Goal: Task Accomplishment & Management: Manage account settings

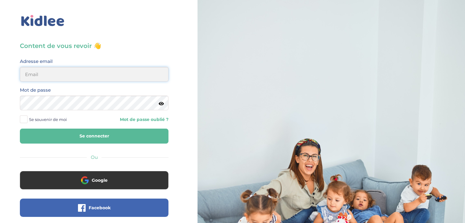
type input "sarahbaroudi75@hotmail.com"
click at [123, 127] on form "Adresse email sarahbaroudi75@hotmail.com Mot de passe Se souvenir de moi Mot de…" at bounding box center [94, 101] width 149 height 86
click at [127, 133] on button "Se connecter" at bounding box center [94, 136] width 149 height 15
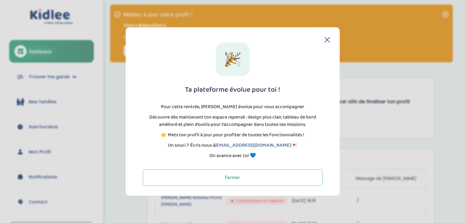
click at [328, 36] on div "Ta plateforme évolue pour toi ! Pour cette rentrée, Kidlee évolue pour vous acc…" at bounding box center [233, 111] width 214 height 169
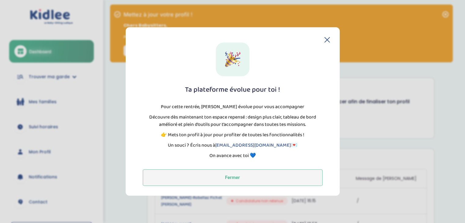
click at [286, 177] on button "Fermer" at bounding box center [233, 178] width 180 height 17
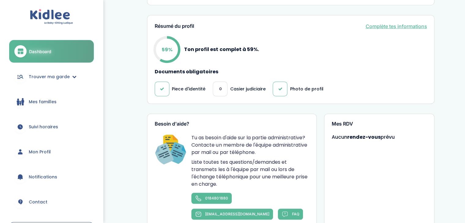
scroll to position [318, 0]
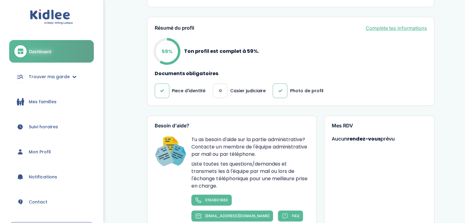
click at [384, 30] on link "Complète tes informations" at bounding box center [397, 27] width 62 height 7
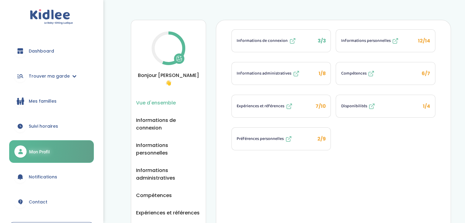
click at [377, 38] on span "Informations personnelles" at bounding box center [366, 41] width 50 height 6
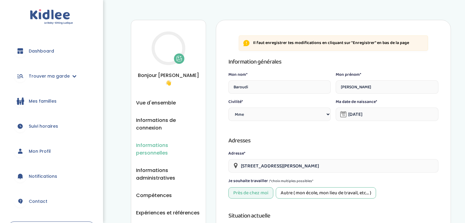
select select "1"
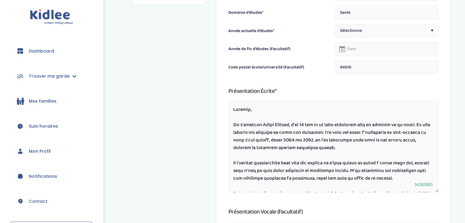
scroll to position [257, 0]
click at [302, 125] on textarea at bounding box center [334, 147] width 210 height 92
click at [320, 111] on textarea at bounding box center [334, 147] width 210 height 92
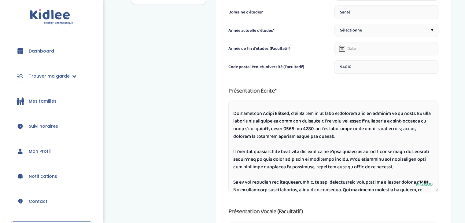
scroll to position [0, 0]
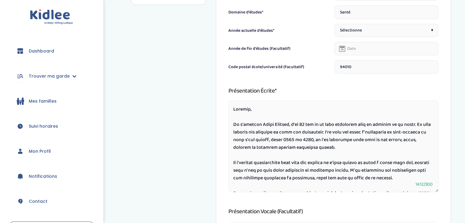
drag, startPoint x: 346, startPoint y: 133, endPoint x: 368, endPoint y: 133, distance: 22.3
click at [368, 133] on textarea at bounding box center [334, 147] width 210 height 92
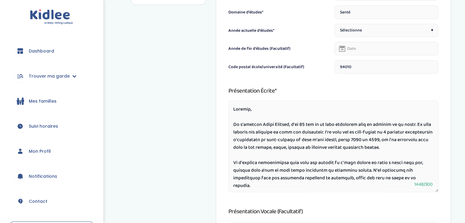
drag, startPoint x: 366, startPoint y: 140, endPoint x: 259, endPoint y: 139, distance: 106.5
click at [259, 139] on textarea at bounding box center [334, 147] width 210 height 92
click at [301, 140] on textarea at bounding box center [334, 147] width 210 height 92
click at [324, 152] on textarea at bounding box center [334, 147] width 210 height 92
click at [290, 125] on textarea at bounding box center [334, 147] width 210 height 92
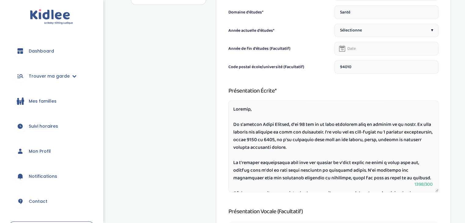
click at [290, 123] on textarea at bounding box center [334, 147] width 210 height 92
click at [309, 106] on textarea at bounding box center [334, 147] width 210 height 92
click at [297, 133] on textarea at bounding box center [334, 147] width 210 height 92
click at [359, 147] on textarea at bounding box center [334, 147] width 210 height 92
click at [418, 133] on textarea at bounding box center [334, 147] width 210 height 92
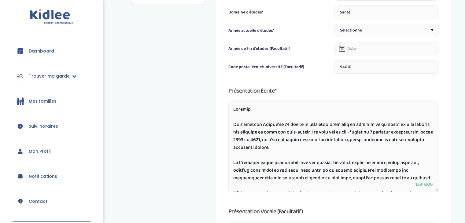
click at [416, 131] on textarea at bounding box center [334, 147] width 210 height 92
click at [347, 159] on textarea at bounding box center [334, 147] width 210 height 92
click at [280, 140] on textarea at bounding box center [334, 147] width 210 height 92
click at [312, 156] on textarea at bounding box center [334, 147] width 210 height 92
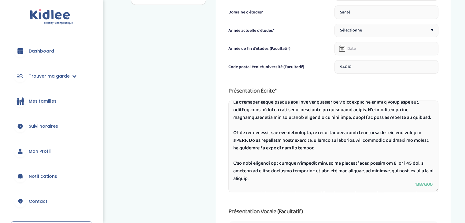
scroll to position [60, 0]
drag, startPoint x: 247, startPoint y: 142, endPoint x: 224, endPoint y: 139, distance: 23.8
click at [224, 139] on div "Il faut enregistrer tes modifications en cliquant sur "Enregistrer" en bas de l…" at bounding box center [333, 23] width 235 height 520
click at [300, 153] on textarea at bounding box center [334, 147] width 210 height 92
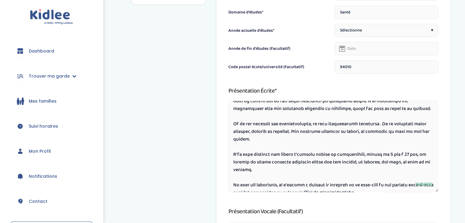
scroll to position [73, 0]
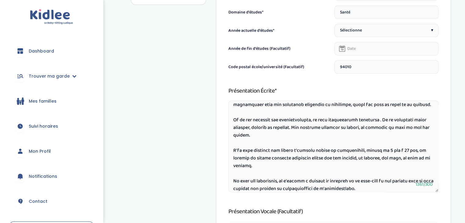
click at [250, 169] on textarea at bounding box center [334, 147] width 210 height 92
click at [359, 160] on textarea at bounding box center [334, 147] width 210 height 92
click at [399, 172] on textarea at bounding box center [334, 147] width 210 height 92
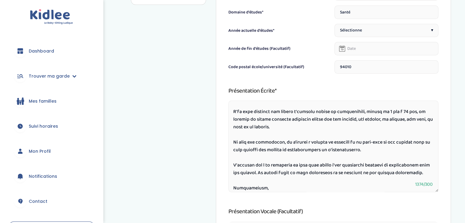
scroll to position [115, 0]
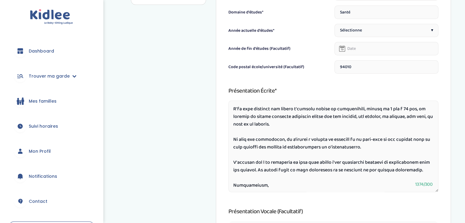
click at [269, 144] on textarea at bounding box center [334, 147] width 210 height 92
click at [402, 156] on textarea at bounding box center [334, 147] width 210 height 92
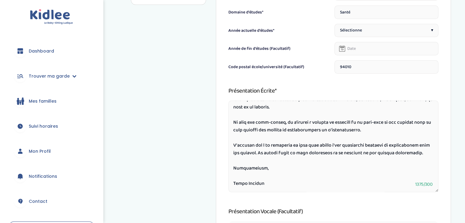
scroll to position [144, 0]
click at [360, 133] on textarea at bounding box center [334, 147] width 210 height 92
click at [359, 172] on textarea at bounding box center [334, 147] width 210 height 92
drag, startPoint x: 266, startPoint y: 183, endPoint x: 246, endPoint y: 181, distance: 19.3
click at [246, 181] on textarea at bounding box center [334, 147] width 210 height 92
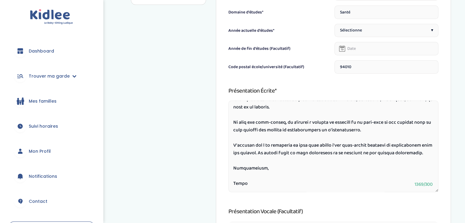
click at [255, 179] on textarea at bounding box center [334, 147] width 210 height 92
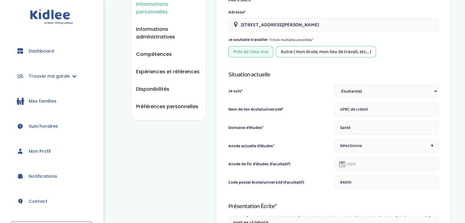
scroll to position [142, 0]
type textarea "Bonjour, Je m'appelle Sarah, j'ai 21 ans et je suis étudiante dans le secteur d…"
click at [344, 108] on input "UPEC de créteil" at bounding box center [387, 109] width 104 height 13
click at [334, 111] on div "Nom de ton école/université* UPEC de créteil" at bounding box center [334, 109] width 210 height 13
drag, startPoint x: 375, startPoint y: 109, endPoint x: 349, endPoint y: 103, distance: 25.9
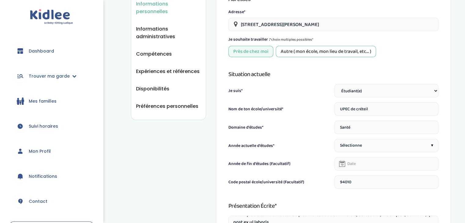
click at [349, 103] on input "UPEC de créteil" at bounding box center [387, 109] width 104 height 13
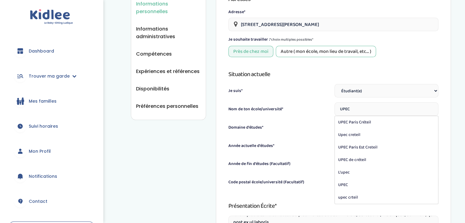
type input "UPEC"
click at [317, 107] on div "Nom de ton école/université*" at bounding box center [281, 111] width 104 height 10
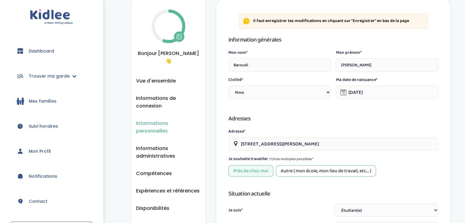
scroll to position [21, 0]
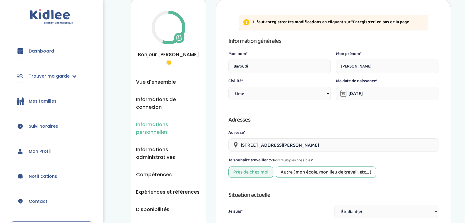
click at [62, 49] on link "Dashboard" at bounding box center [51, 51] width 85 height 22
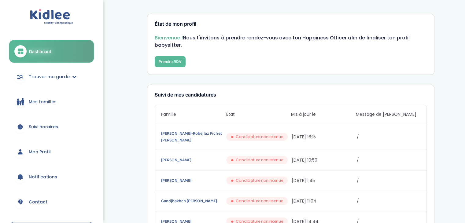
click at [50, 97] on link "Mes familles" at bounding box center [51, 102] width 85 height 22
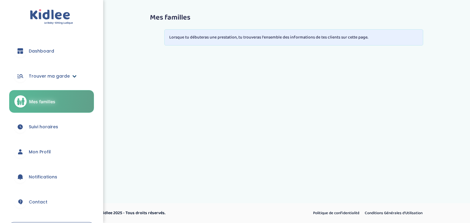
click at [53, 79] on span "Trouver ma garde" at bounding box center [49, 76] width 41 height 6
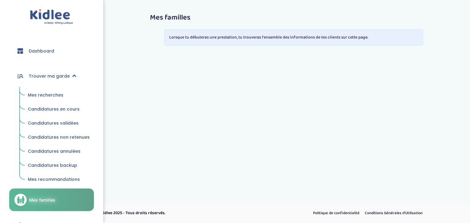
click at [52, 93] on span "Mes recherches" at bounding box center [45, 95] width 35 height 6
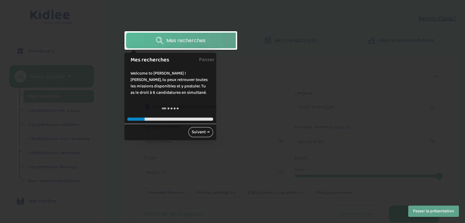
click at [197, 129] on link "Suivant →" at bounding box center [201, 132] width 25 height 10
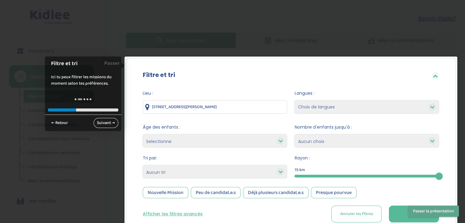
scroll to position [46, 0]
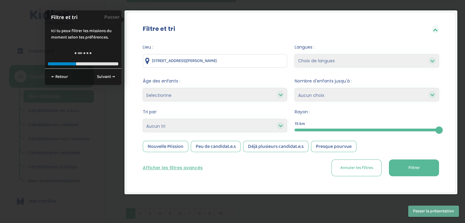
click at [317, 52] on div "Langues : Choix de langues Allemand Anglais Arabe Espagnol Italien Russe França…" at bounding box center [367, 57] width 145 height 27
click at [317, 63] on select "Choix de langues Allemand Anglais Arabe Espagnol Italien Russe Français Coréen" at bounding box center [367, 60] width 145 height 13
select select "12"
click at [295, 54] on select "Choix de langues Allemand Anglais Arabe Espagnol Italien Russe Français Coréen" at bounding box center [367, 60] width 145 height 13
select select
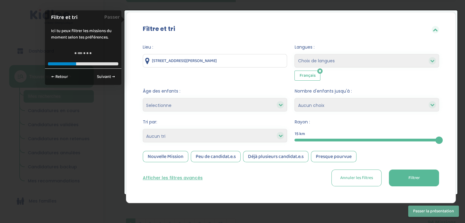
click at [263, 106] on select "Selectionne moins de 3 ans entre 3 et 6 ans plus de 6 ans" at bounding box center [215, 104] width 145 height 13
click at [262, 103] on select "Selectionne moins de 3 ans entre 3 et 6 ans plus de 6 ans" at bounding box center [215, 104] width 145 height 13
click at [229, 137] on select "Heures par semaine (croissant) Heures par semaine (décroissant) Date de démarra…" at bounding box center [215, 135] width 145 height 13
click at [403, 174] on button "Filtrer" at bounding box center [414, 178] width 50 height 17
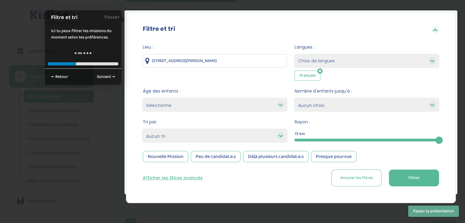
click at [403, 174] on button "Filtrer" at bounding box center [414, 178] width 50 height 17
click at [348, 213] on div at bounding box center [232, 111] width 465 height 223
click at [423, 213] on button "Passer la présentation" at bounding box center [434, 211] width 51 height 11
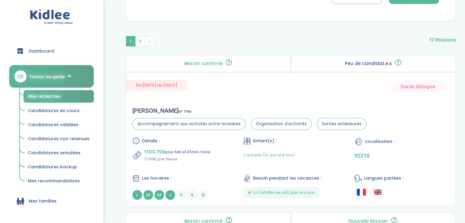
scroll to position [229, 0]
click at [197, 151] on p "1100.75€ pour 64h et 45min /mois" at bounding box center [177, 152] width 66 height 9
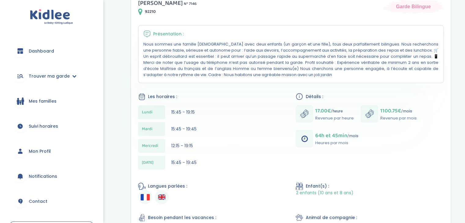
scroll to position [119, 0]
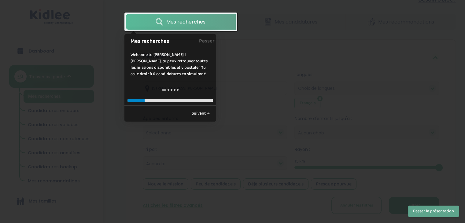
scroll to position [21, 0]
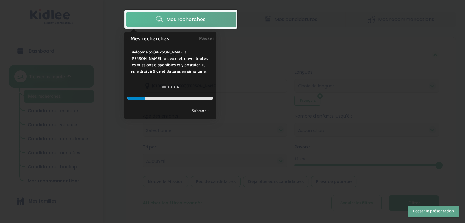
click at [432, 211] on button "Passer la présentation" at bounding box center [434, 211] width 51 height 11
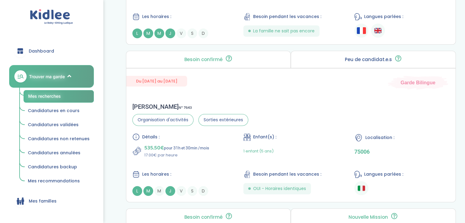
scroll to position [391, 0]
click at [208, 144] on p "535.50€ pour 31h et 30min /mois" at bounding box center [176, 148] width 65 height 9
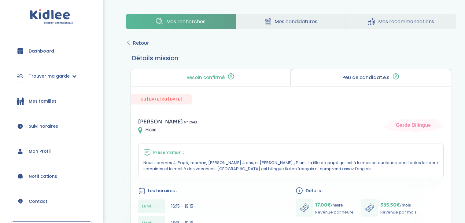
scroll to position [124, 0]
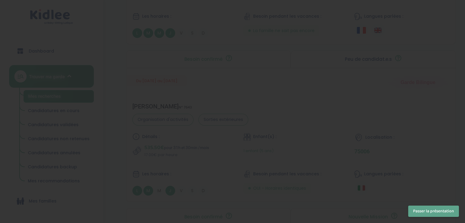
scroll to position [72, 0]
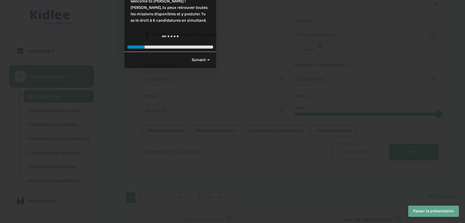
click at [443, 210] on button "Passer la présentation" at bounding box center [434, 211] width 51 height 11
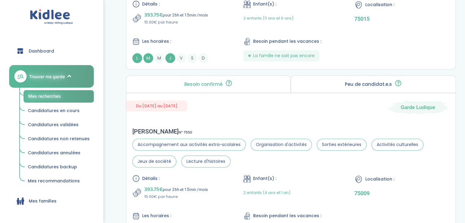
scroll to position [602, 0]
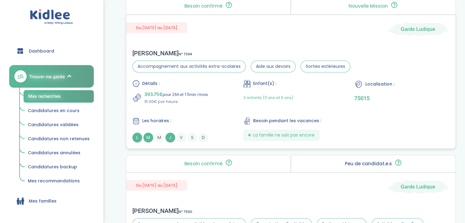
click at [160, 118] on span "Les horaires :" at bounding box center [156, 121] width 29 height 6
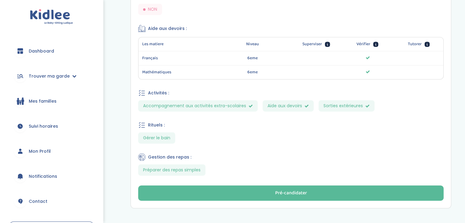
scroll to position [299, 0]
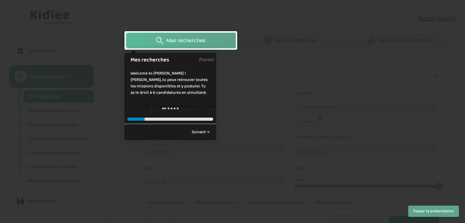
click at [434, 214] on button "Passer la présentation" at bounding box center [434, 211] width 51 height 11
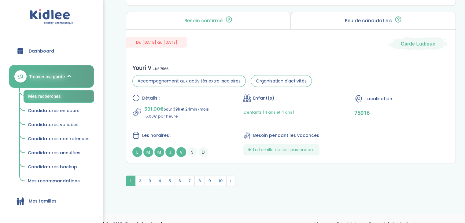
scroll to position [1702, 0]
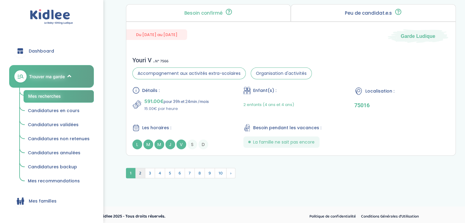
click at [140, 172] on span "2" at bounding box center [140, 173] width 10 height 10
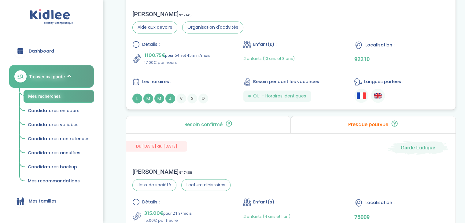
scroll to position [963, 0]
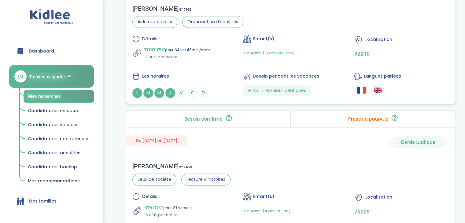
click at [204, 42] on div "Détails : 1100.75€ pour 64h et 45min /mois 17.00€ par heure" at bounding box center [180, 47] width 95 height 25
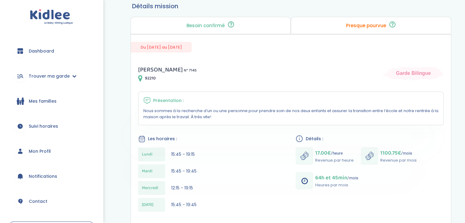
scroll to position [53, 0]
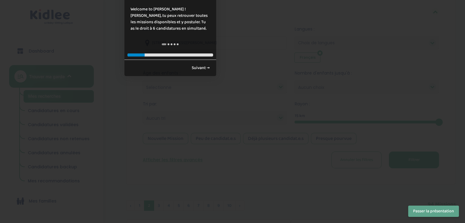
scroll to position [65, 0]
click at [433, 209] on button "Passer la présentation" at bounding box center [434, 211] width 51 height 11
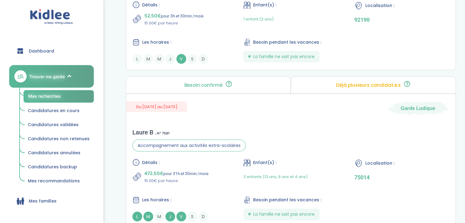
scroll to position [1717, 0]
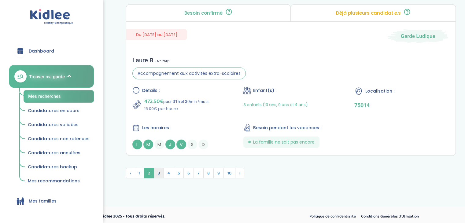
click at [160, 170] on span "3" at bounding box center [159, 173] width 10 height 10
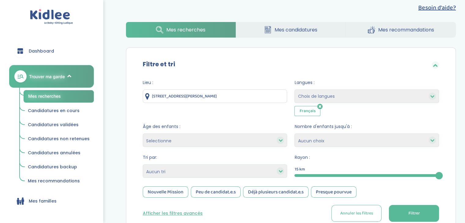
scroll to position [145, 0]
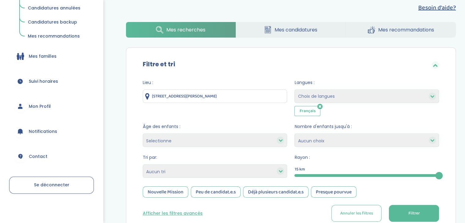
click at [55, 107] on link "Mon Profil" at bounding box center [51, 106] width 85 height 22
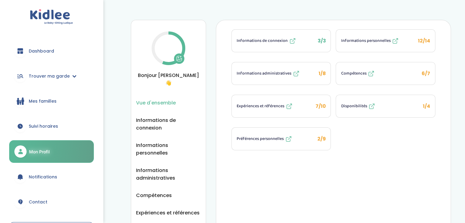
click at [312, 44] on button "Informations de connexion 3/3" at bounding box center [281, 41] width 99 height 22
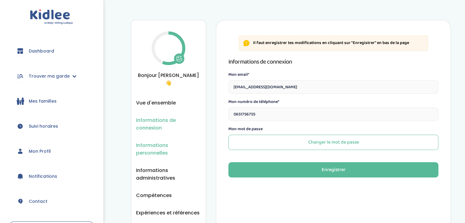
click at [164, 142] on span "Informations personnelles" at bounding box center [168, 149] width 65 height 15
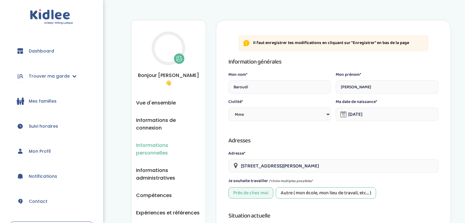
select select "1"
drag, startPoint x: 284, startPoint y: 84, endPoint x: 204, endPoint y: 93, distance: 80.7
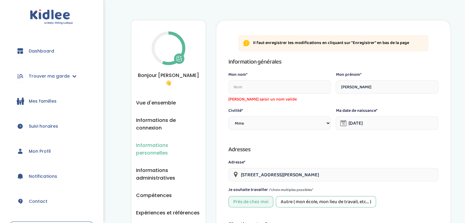
drag, startPoint x: 368, startPoint y: 87, endPoint x: 289, endPoint y: 88, distance: 79.6
click at [289, 88] on div "Mon nom* Veuillez saisir un nom valide Mon prénom* Sarah Civilité* Civilité Mr …" at bounding box center [334, 102] width 210 height 61
drag, startPoint x: 393, startPoint y: 114, endPoint x: 328, endPoint y: 124, distance: 66.2
click at [328, 124] on div "Mon nom* Veuillez saisir un nom valide Mon prénom* Veuillez saisir un prénom va…" at bounding box center [334, 102] width 210 height 61
click at [381, 123] on input "23-05-2004" at bounding box center [387, 123] width 103 height 13
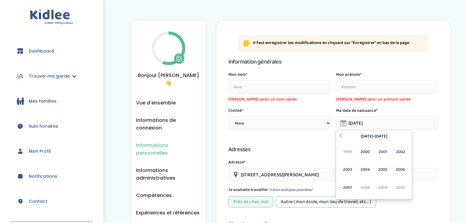
type input "02-10-2025"
click at [290, 154] on h3 "Adresses" at bounding box center [334, 150] width 210 height 10
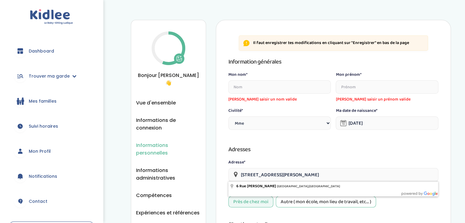
drag, startPoint x: 328, startPoint y: 171, endPoint x: 165, endPoint y: 166, distance: 163.2
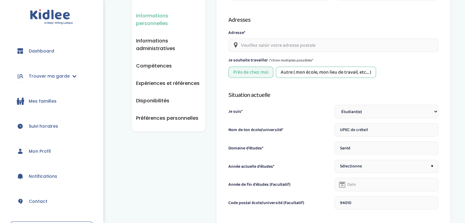
scroll to position [175, 0]
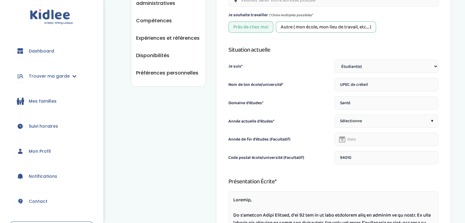
click at [385, 66] on div "Situation actuelle Je suis* Étudiant(e) Salarié Professionnel(le) de la petite …" at bounding box center [334, 105] width 210 height 120
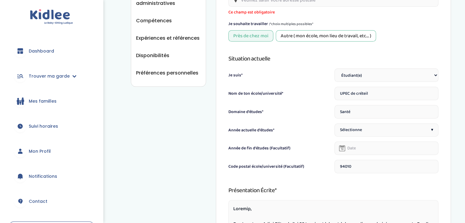
select select "6"
click at [335, 69] on select "Étudiant(e) Salarié Professionnel(le) de la petite enfance Retraité(e) En reche…" at bounding box center [387, 75] width 104 height 13
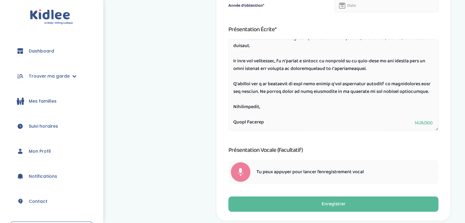
scroll to position [338, 0]
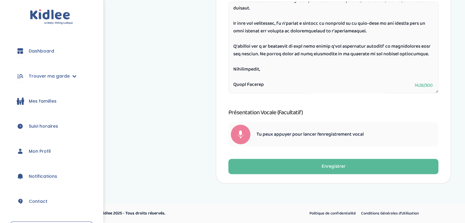
drag, startPoint x: 235, startPoint y: 122, endPoint x: 461, endPoint y: 235, distance: 252.9
type textarea "B"
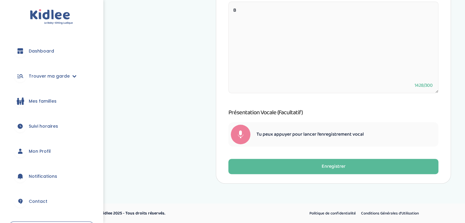
scroll to position [0, 0]
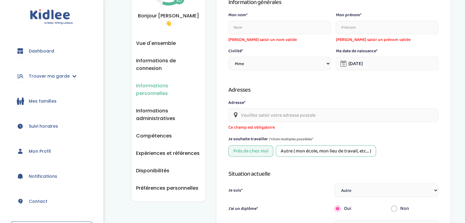
scroll to position [58, 0]
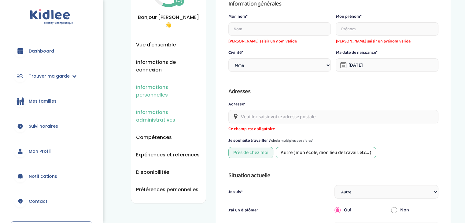
click at [172, 109] on span "Informations administratives" at bounding box center [168, 116] width 65 height 15
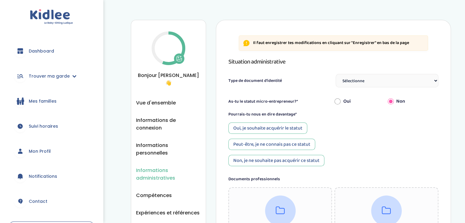
click at [357, 76] on select "Sélectionne Carte d'identité française ou Passeport français daté de moins de 5…" at bounding box center [387, 80] width 103 height 13
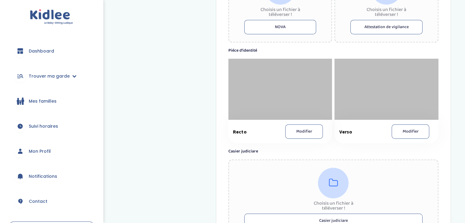
scroll to position [329, 0]
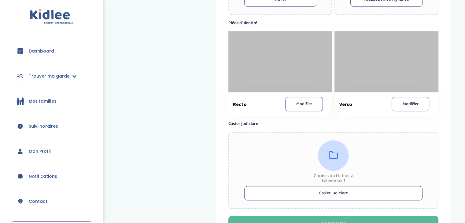
click at [312, 108] on button "Modifier" at bounding box center [305, 104] width 38 height 14
click at [303, 76] on div at bounding box center [281, 61] width 104 height 61
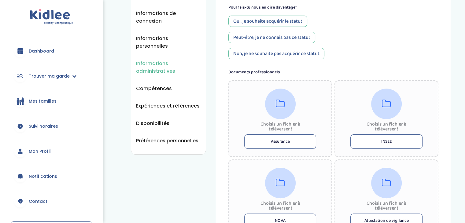
scroll to position [107, 0]
click at [180, 85] on li "Compétences" at bounding box center [168, 89] width 65 height 8
click at [179, 103] on span "Expériences et références" at bounding box center [168, 107] width 64 height 8
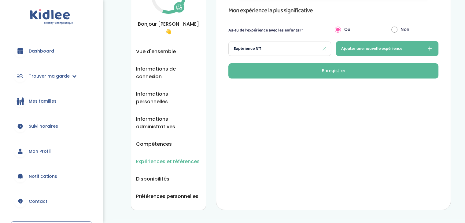
scroll to position [51, 0]
click at [165, 48] on span "Vue d'ensemble" at bounding box center [156, 52] width 40 height 8
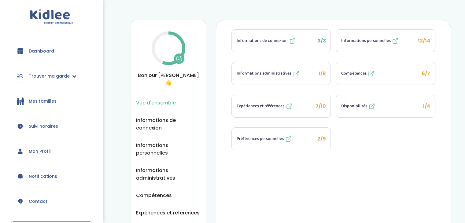
click at [288, 36] on button "Informations de connexion 3/3" at bounding box center [281, 41] width 99 height 22
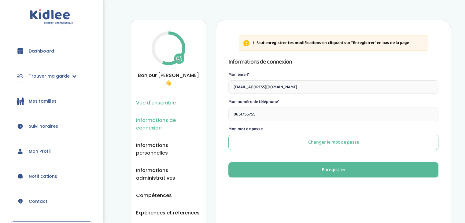
click at [174, 99] on span "Vue d'ensemble" at bounding box center [156, 103] width 40 height 8
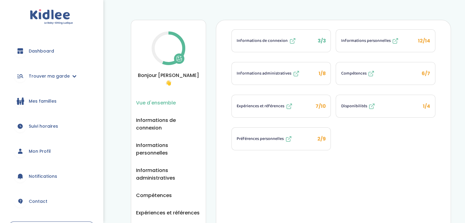
click at [360, 35] on button "Informations personnelles 12/14" at bounding box center [385, 41] width 99 height 22
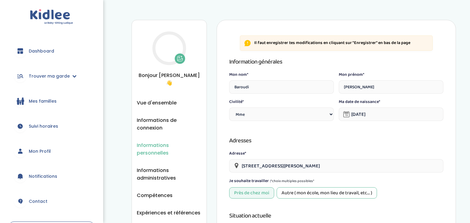
select select "1"
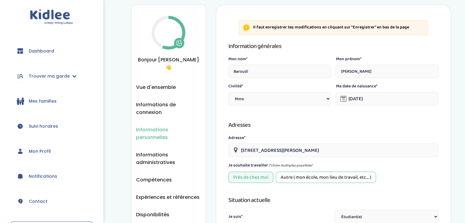
scroll to position [14, 0]
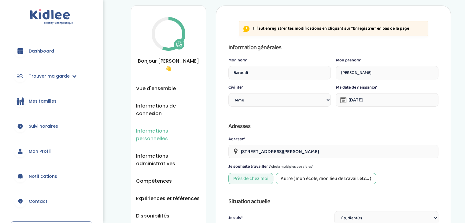
drag, startPoint x: 393, startPoint y: 78, endPoint x: 308, endPoint y: 79, distance: 85.1
click at [308, 79] on div "Mon nom* [PERSON_NAME] prénom* [PERSON_NAME]* Civilité Mr [PERSON_NAME] date de…" at bounding box center [334, 83] width 210 height 52
click at [293, 67] on input "Baroudi" at bounding box center [280, 72] width 103 height 13
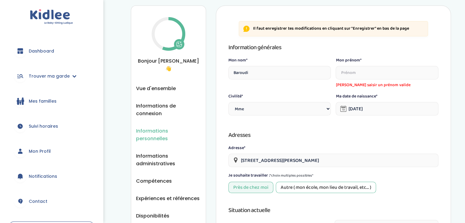
drag, startPoint x: 255, startPoint y: 72, endPoint x: 178, endPoint y: 70, distance: 77.5
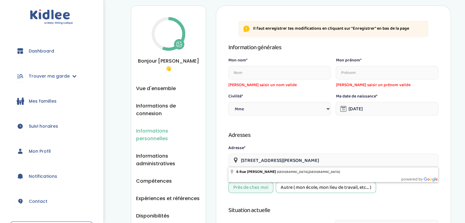
drag, startPoint x: 364, startPoint y: 161, endPoint x: 133, endPoint y: 159, distance: 231.4
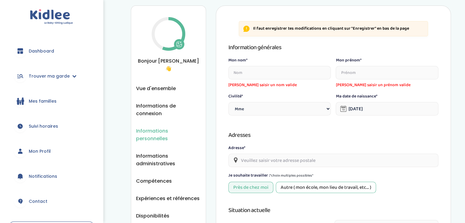
click at [393, 111] on input "[DATE]" at bounding box center [387, 108] width 103 height 13
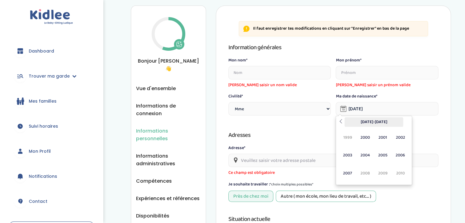
click at [372, 121] on th "[DATE]-[DATE]" at bounding box center [374, 122] width 59 height 9
click at [364, 134] on span "2000" at bounding box center [365, 137] width 16 height 17
click at [349, 137] on span "Jan" at bounding box center [348, 137] width 16 height 17
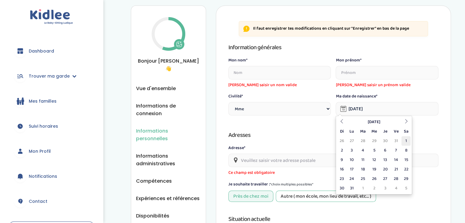
click at [402, 139] on td "31" at bounding box center [396, 140] width 11 height 9
type input "[DATE]"
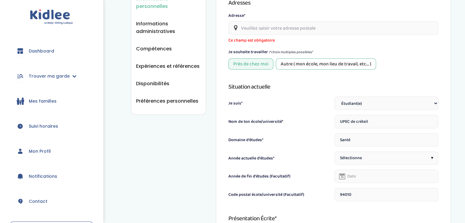
scroll to position [148, 0]
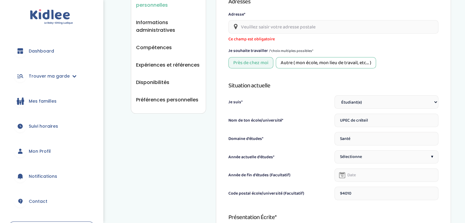
click at [410, 99] on select "Étudiant(e) Salarié Professionnel(le) de la petite enfance Retraité(e) En reche…" at bounding box center [387, 101] width 104 height 13
select select "6"
click at [335, 95] on select "Étudiant(e) Salarié Professionnel(le) de la petite enfance Retraité(e) En reche…" at bounding box center [387, 101] width 104 height 13
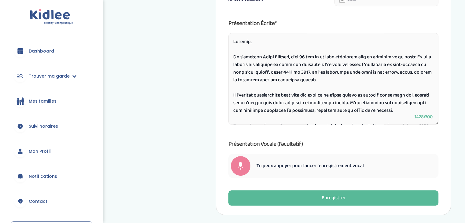
scroll to position [306, 0]
drag, startPoint x: 430, startPoint y: 113, endPoint x: 240, endPoint y: 42, distance: 202.9
click at [240, 42] on div "1428/300" at bounding box center [334, 80] width 210 height 94
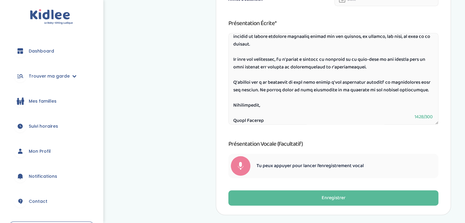
scroll to position [145, 0]
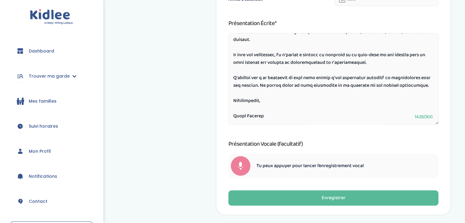
drag, startPoint x: 233, startPoint y: 42, endPoint x: 455, endPoint y: 153, distance: 249.1
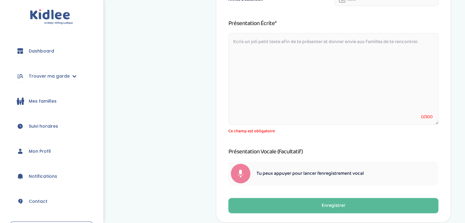
scroll to position [0, 0]
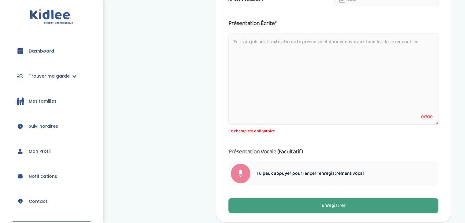
click at [337, 209] on div "Enregistrer" at bounding box center [334, 206] width 24 height 7
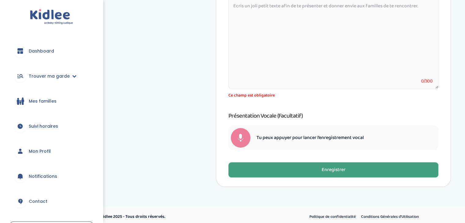
scroll to position [358, 0]
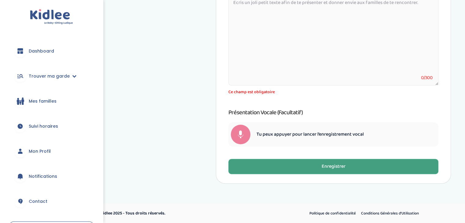
click at [342, 168] on div "Enregistrer" at bounding box center [334, 166] width 24 height 7
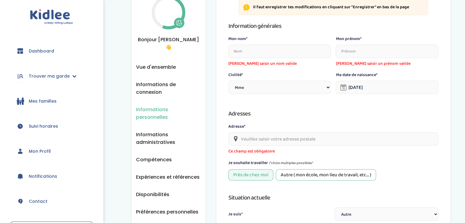
scroll to position [20, 0]
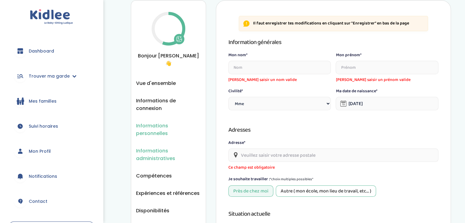
click at [168, 147] on span "Informations administratives" at bounding box center [168, 154] width 65 height 15
